Goal: Navigation & Orientation: Find specific page/section

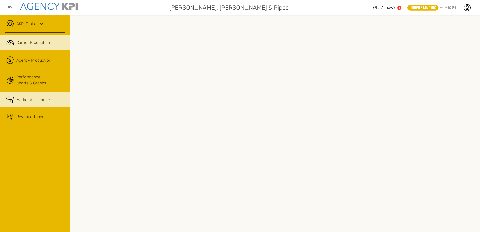
click at [37, 99] on span "Market Assistance" at bounding box center [33, 100] width 34 height 6
